Goal: Task Accomplishment & Management: Manage account settings

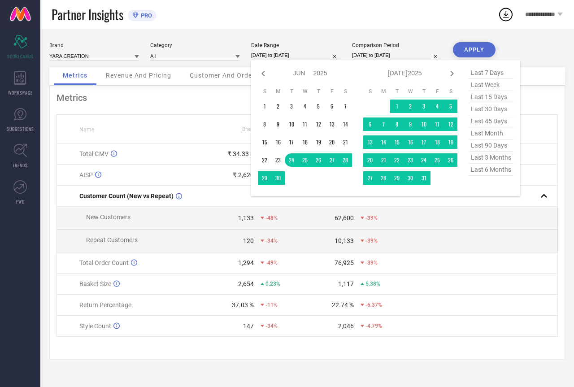
select select "5"
select select "2025"
select select "6"
select select "2025"
click at [487, 114] on span "last 30 days" at bounding box center [491, 109] width 45 height 12
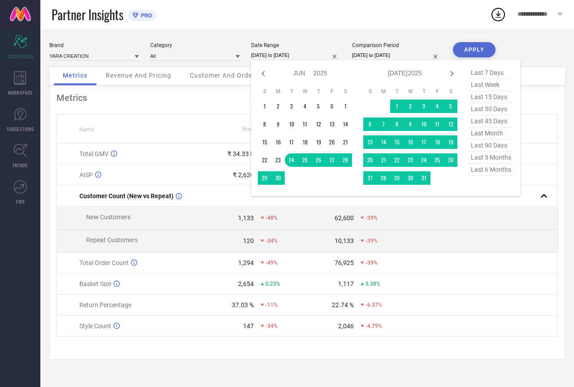
type input "[DATE] to [DATE]"
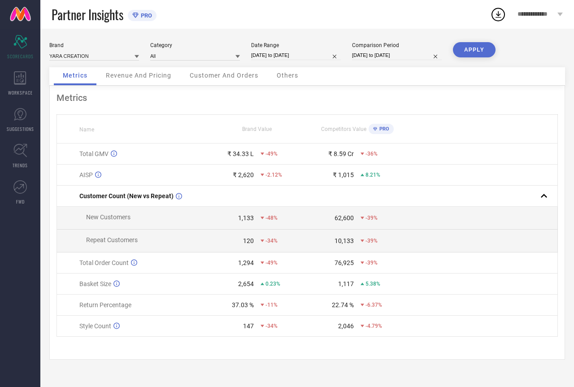
click at [481, 49] on button "APPLY" at bounding box center [474, 49] width 43 height 15
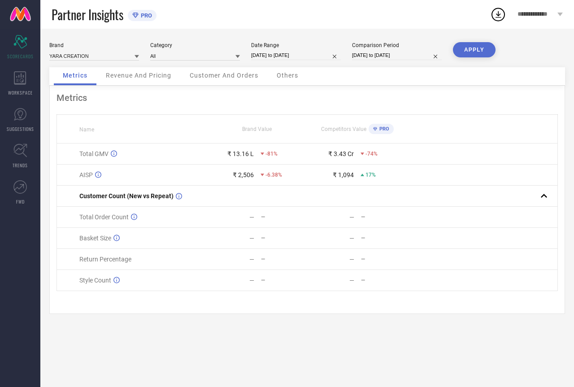
click at [302, 57] on input "[DATE] to [DATE]" at bounding box center [296, 55] width 90 height 9
select select "7"
select select "2025"
select select "8"
select select "2025"
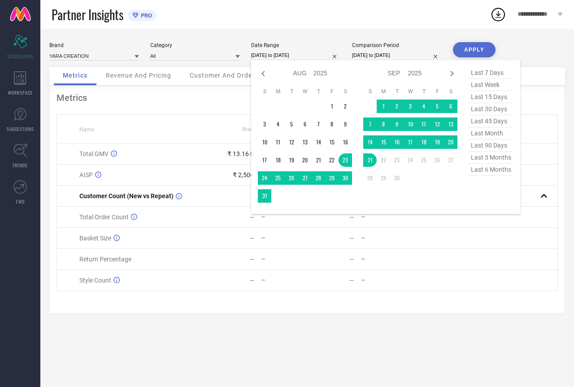
click at [489, 137] on span "last month" at bounding box center [491, 133] width 45 height 12
type input "[DATE] to [DATE]"
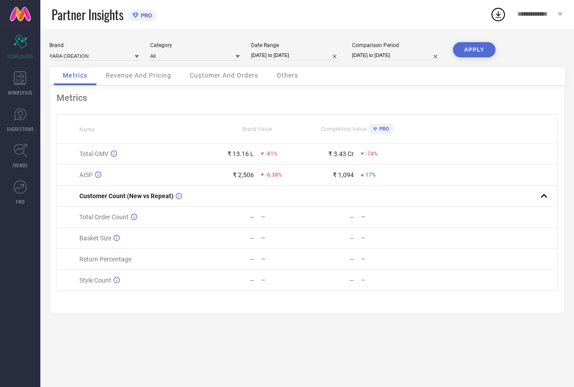
click at [474, 54] on button "APPLY" at bounding box center [474, 49] width 43 height 15
click at [27, 76] on div "WORKSPACE" at bounding box center [20, 84] width 40 height 36
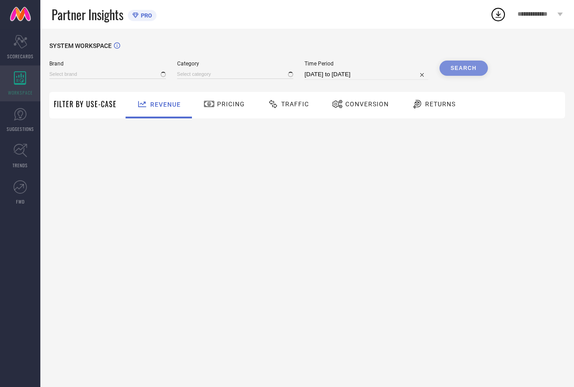
type input "YARA CREATION"
type input "All"
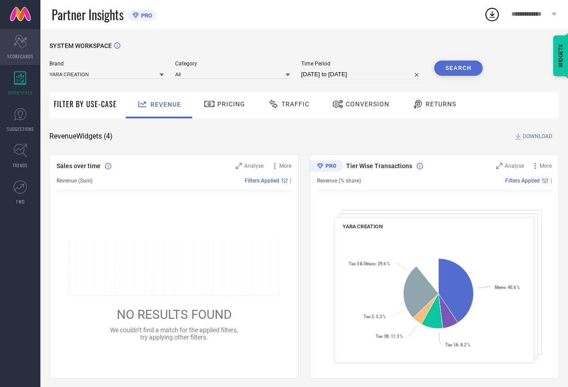
click at [26, 50] on div "Scorecard SCORECARDS" at bounding box center [20, 47] width 40 height 36
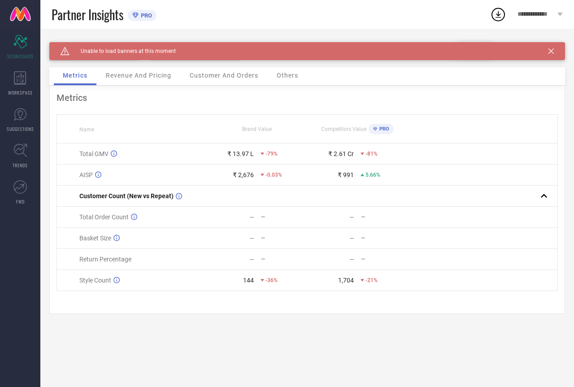
click at [552, 49] on icon at bounding box center [551, 50] width 5 height 5
click at [553, 51] on icon at bounding box center [551, 50] width 5 height 5
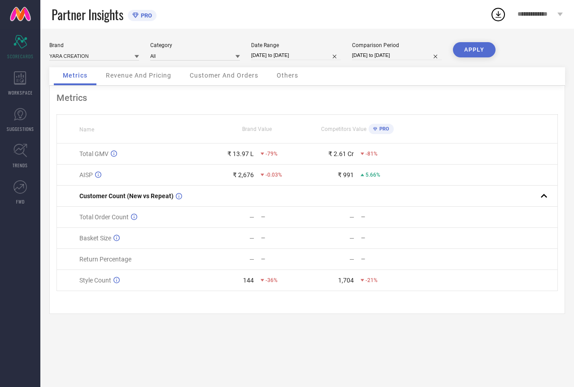
click at [544, 13] on span "**********" at bounding box center [537, 15] width 38 height 8
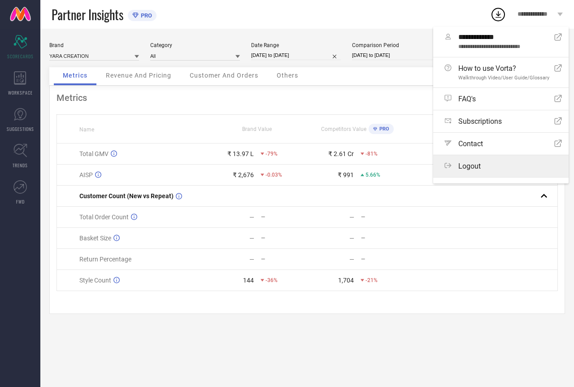
click at [468, 166] on span "Logout" at bounding box center [470, 166] width 22 height 9
click at [0, 0] on button "Logout" at bounding box center [0, 0] width 0 height 0
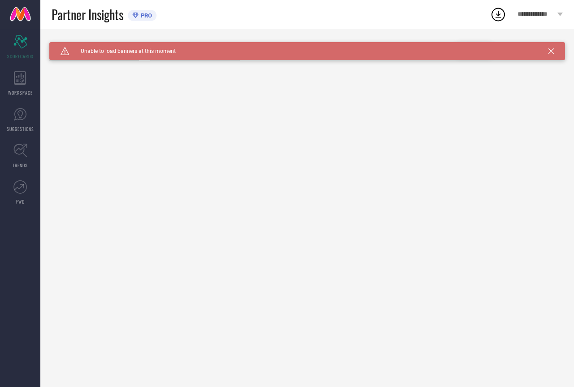
type input "All"
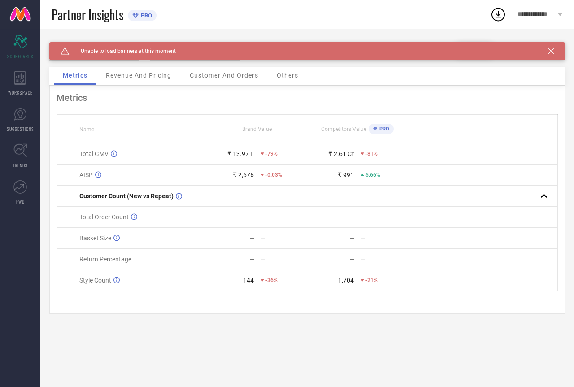
click at [554, 53] on icon at bounding box center [551, 50] width 5 height 5
